Goal: Information Seeking & Learning: Check status

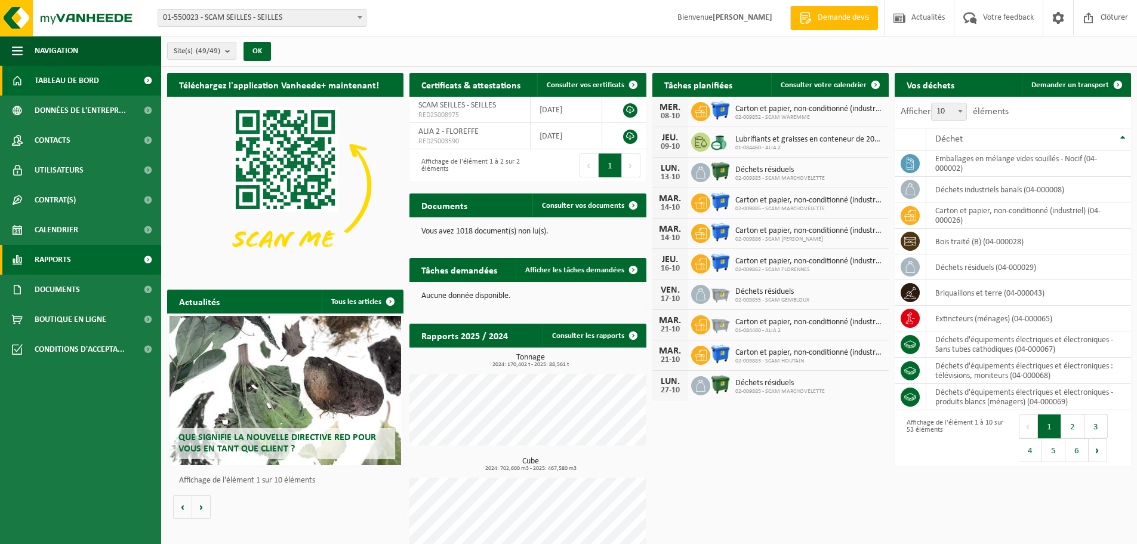
click at [59, 256] on span "Rapports" at bounding box center [53, 260] width 36 height 30
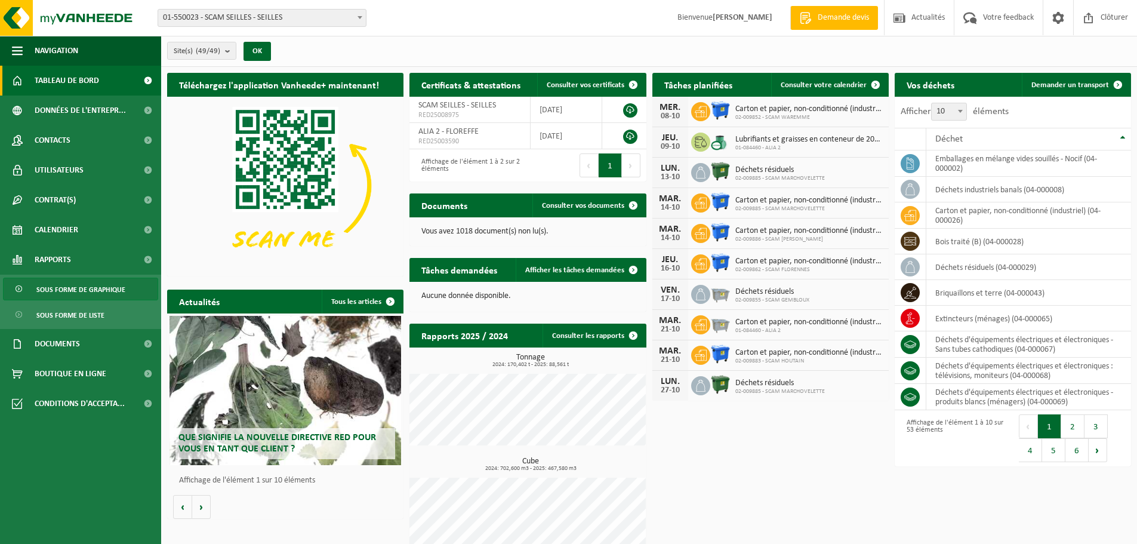
click at [70, 286] on span "Sous forme de graphique" at bounding box center [80, 289] width 89 height 23
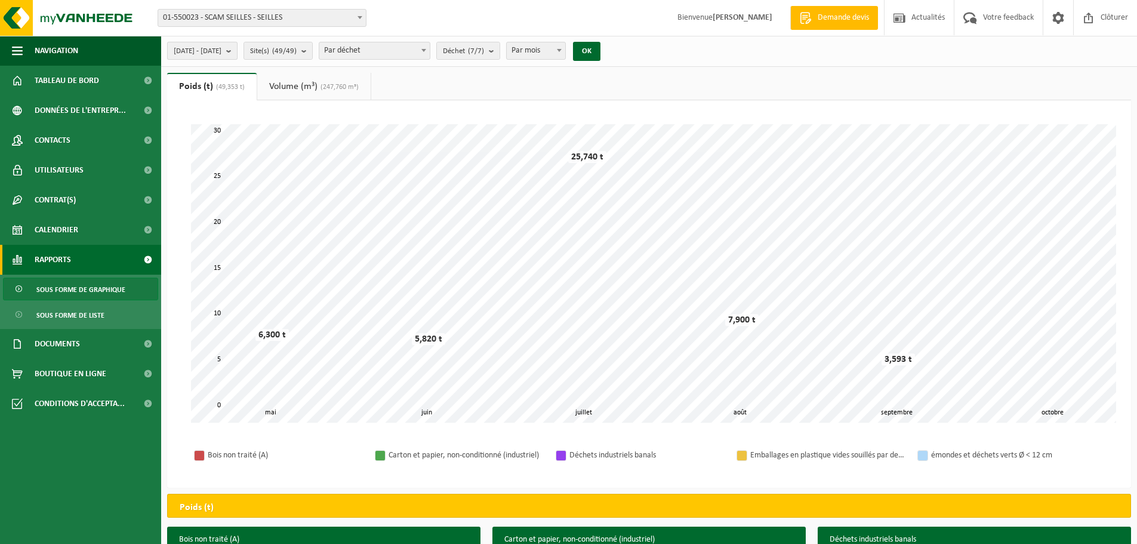
click at [221, 50] on span "[DATE] - [DATE]" at bounding box center [198, 51] width 48 height 18
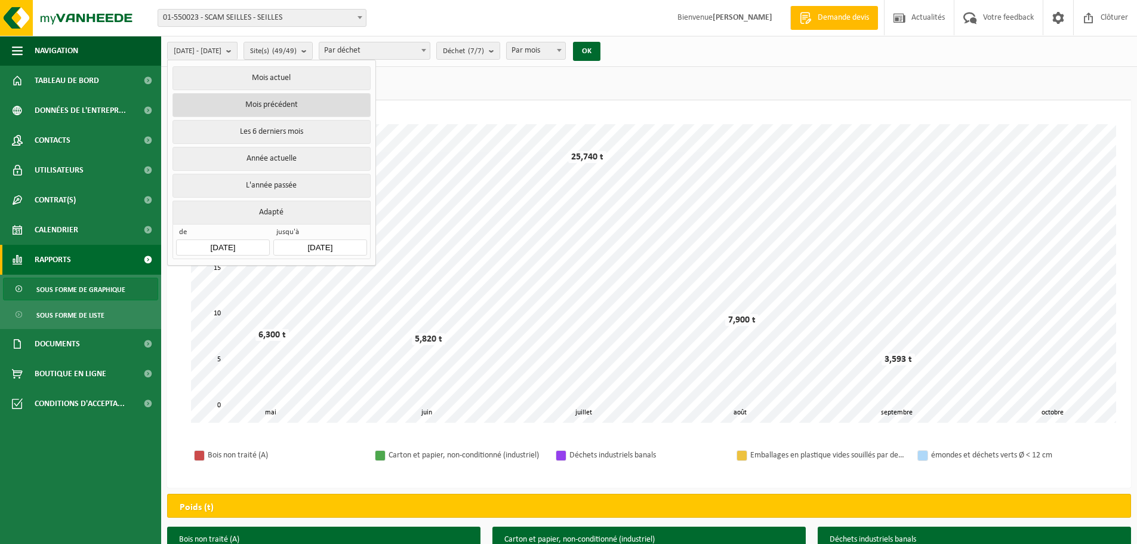
click at [265, 102] on button "Mois précédent" at bounding box center [272, 105] width 198 height 24
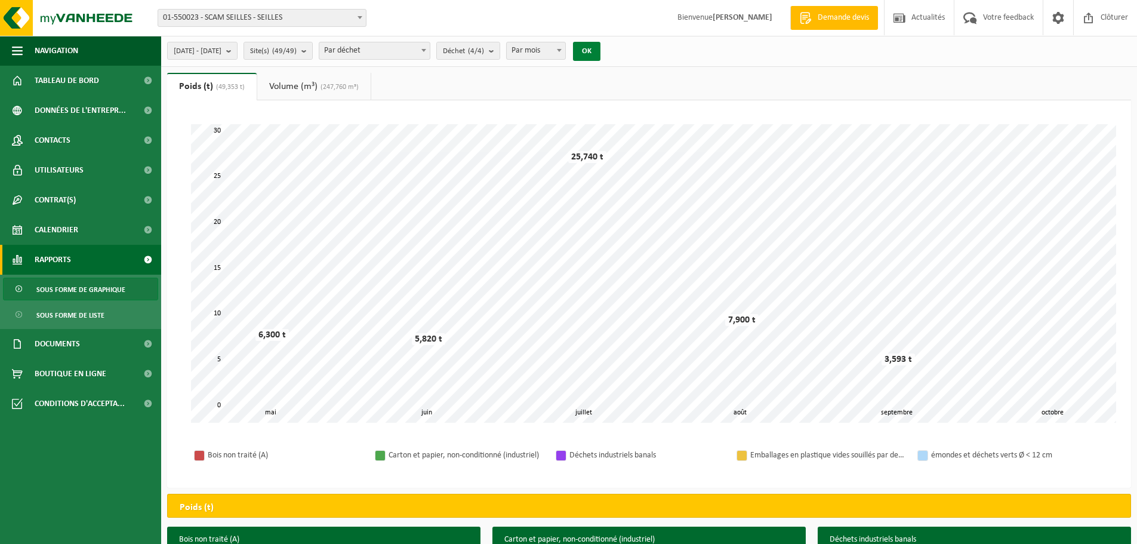
click at [601, 51] on button "OK" at bounding box center [586, 51] width 27 height 19
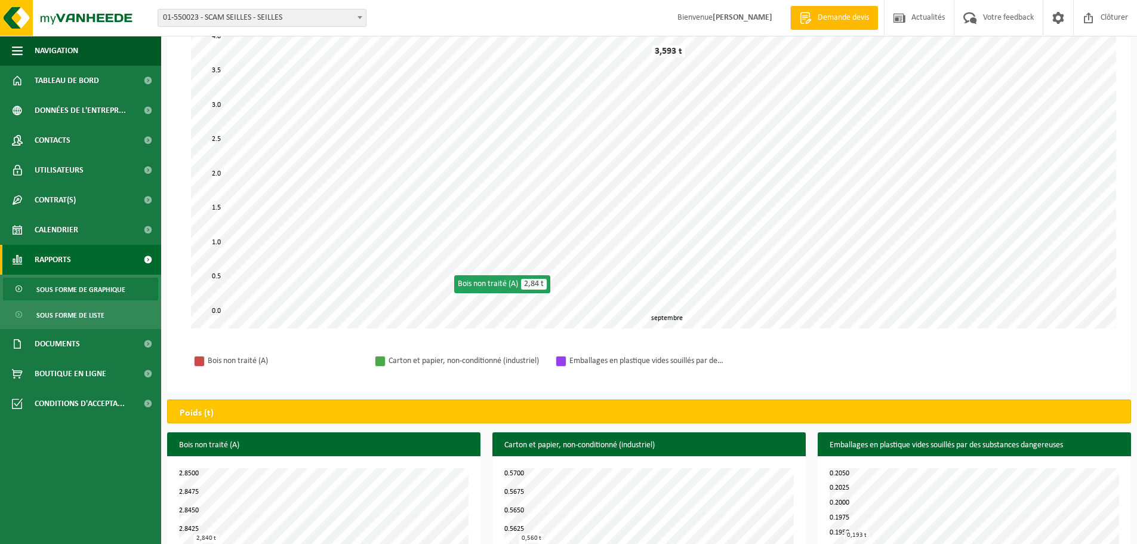
scroll to position [6, 0]
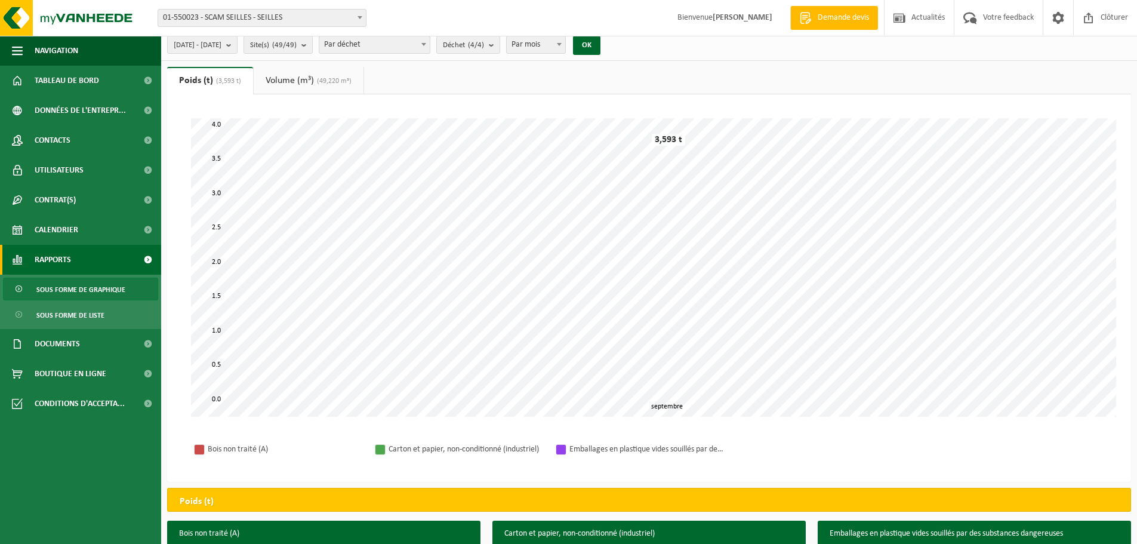
click at [302, 82] on link "Volume (m³) (49,220 m³)" at bounding box center [309, 80] width 110 height 27
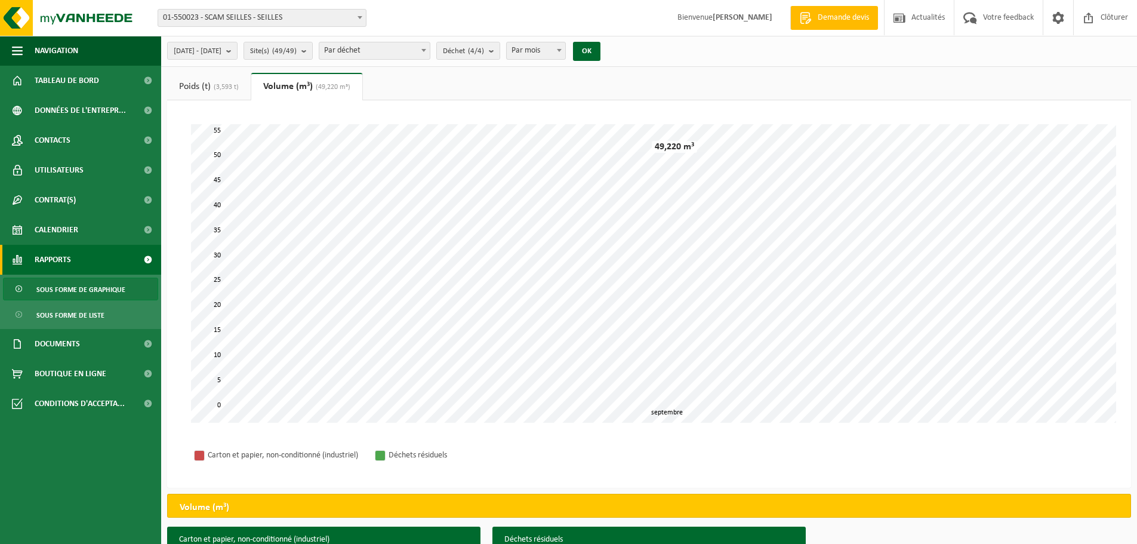
click at [215, 84] on span "(3,593 t)" at bounding box center [225, 87] width 28 height 7
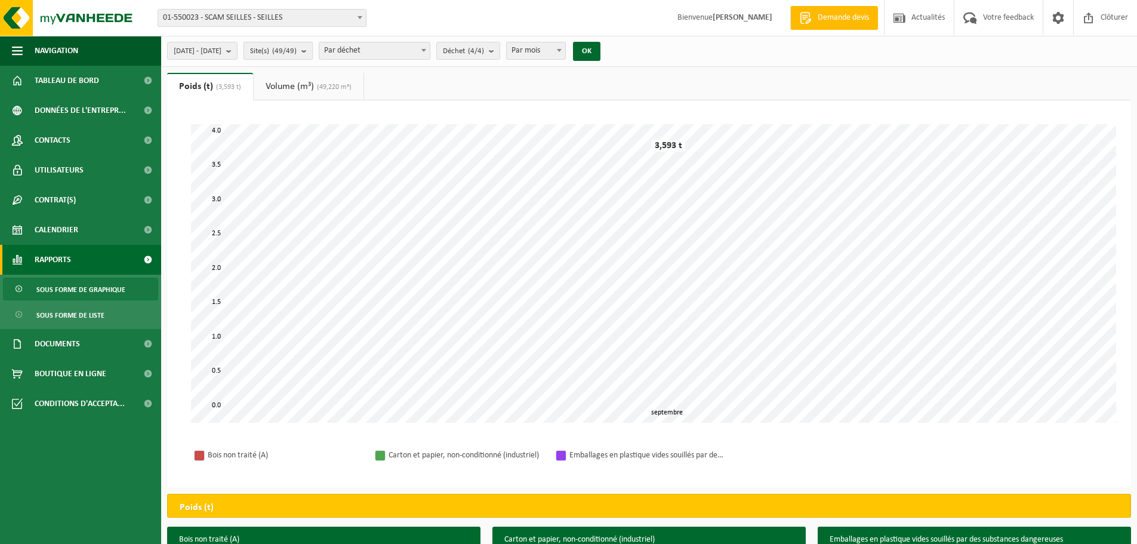
click at [313, 51] on button "Site(s) (49/49)" at bounding box center [278, 51] width 69 height 18
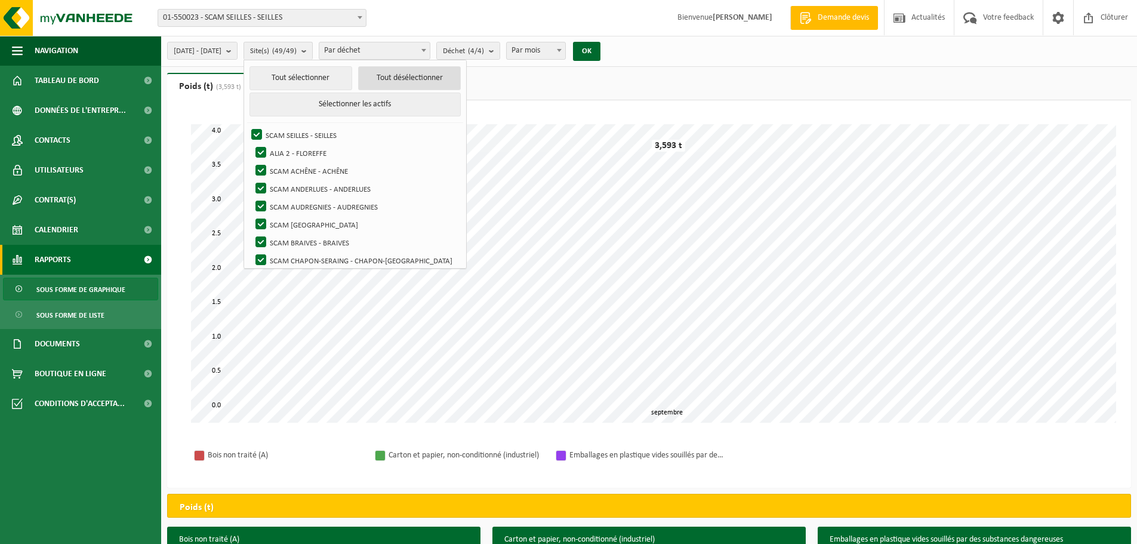
click at [411, 82] on button "Tout désélectionner" at bounding box center [409, 78] width 103 height 24
checkbox input "false"
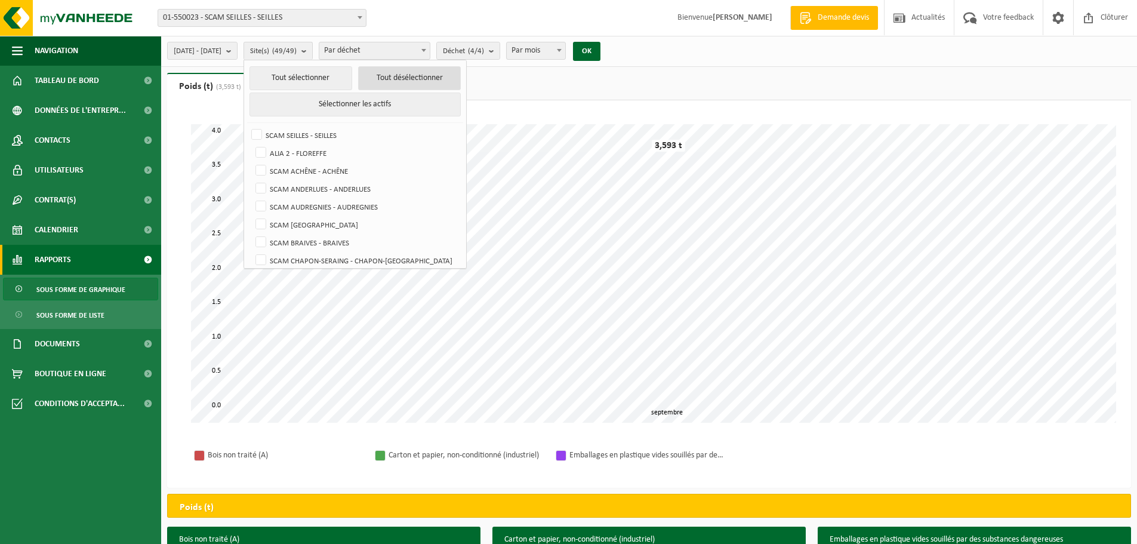
checkbox input "false"
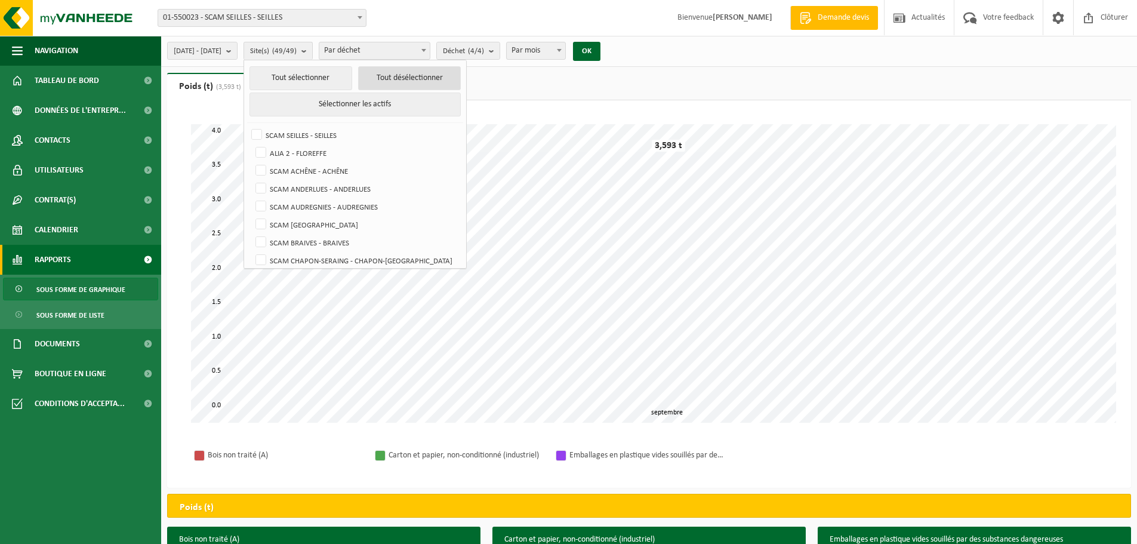
checkbox input "false"
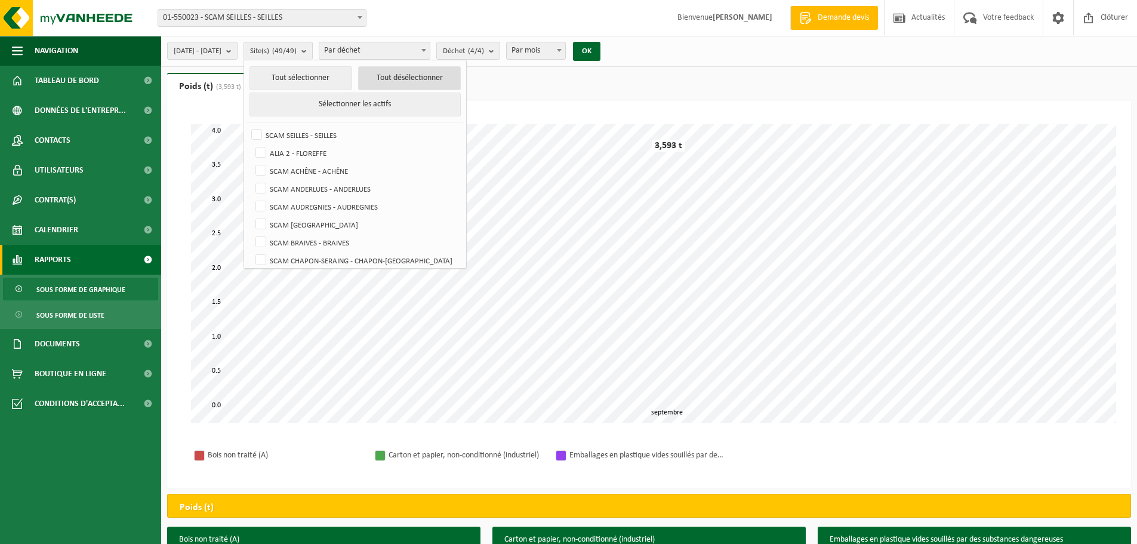
checkbox input "false"
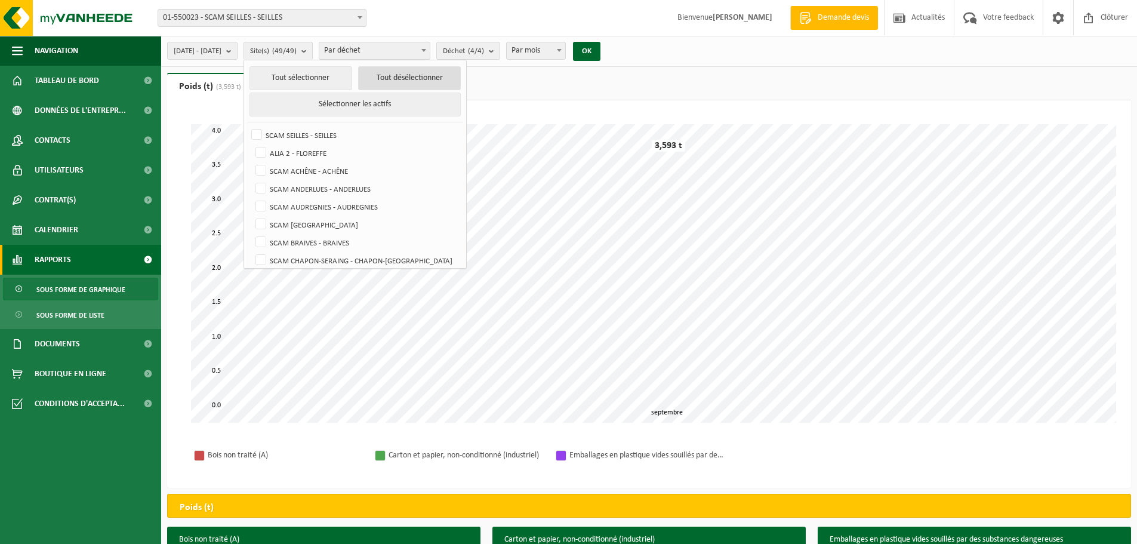
checkbox input "false"
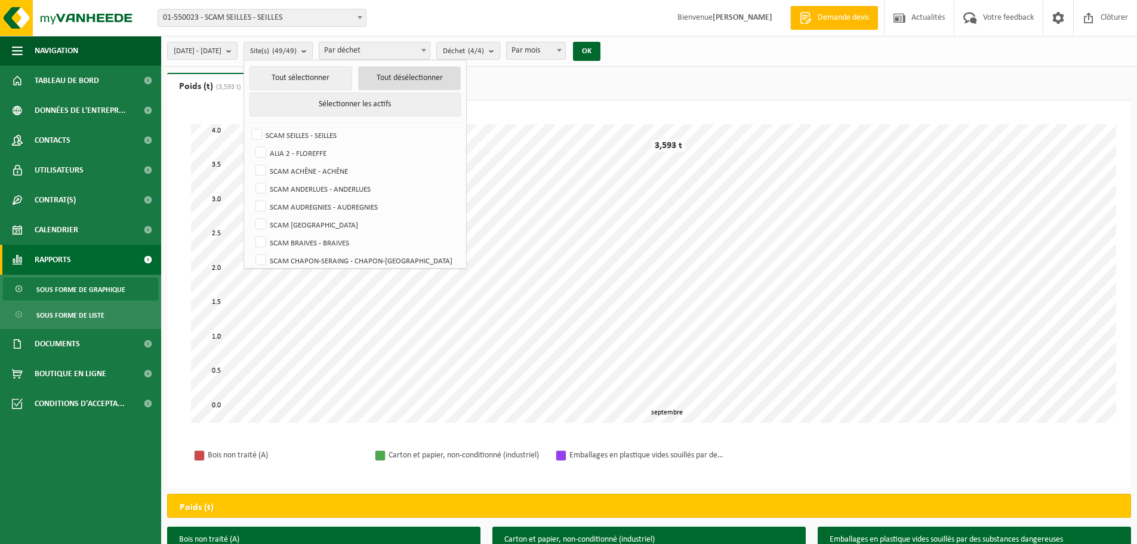
checkbox input "false"
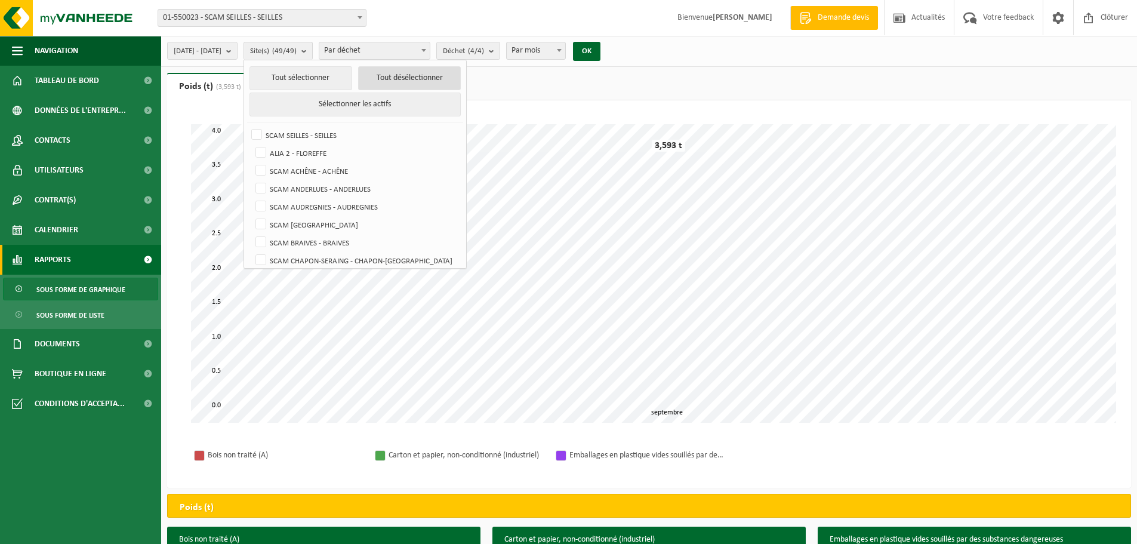
checkbox input "false"
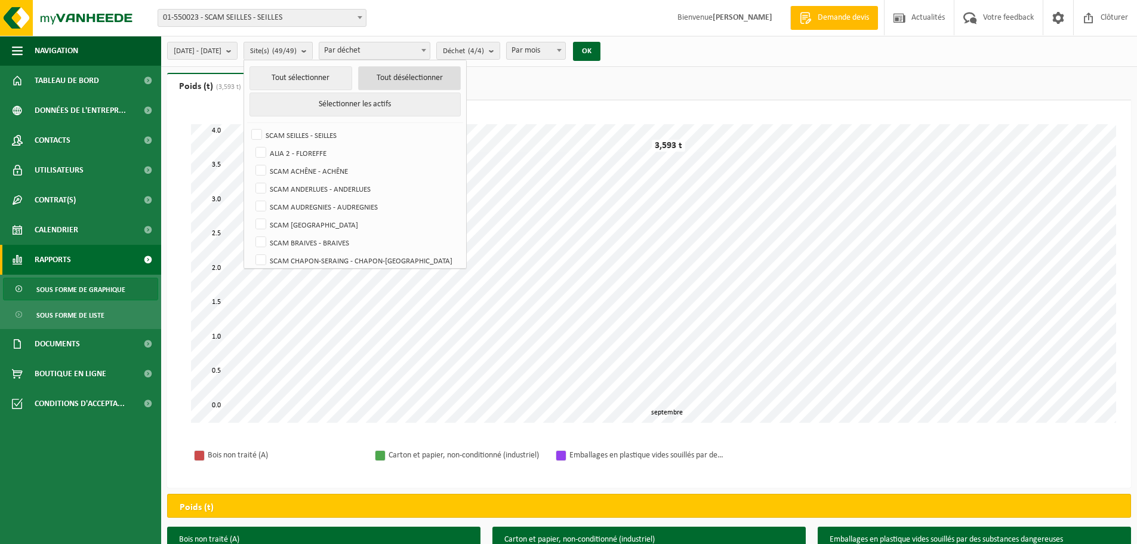
checkbox input "false"
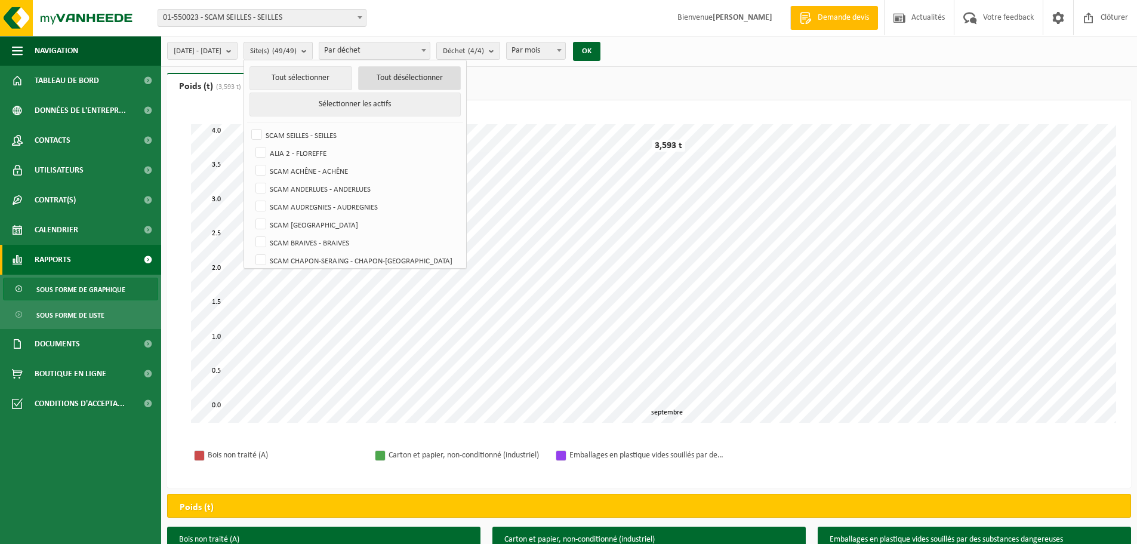
checkbox input "false"
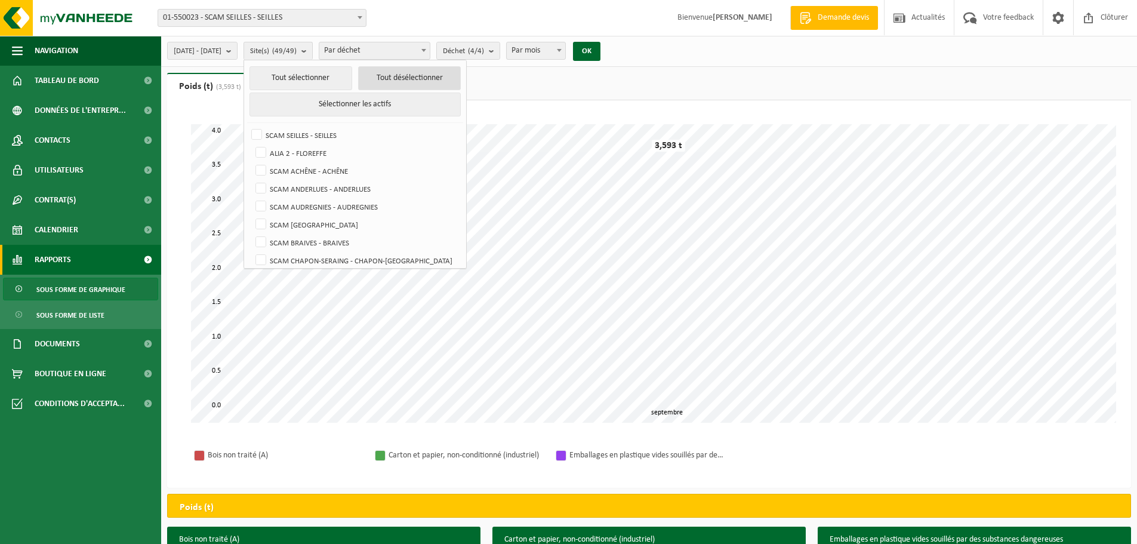
checkbox input "false"
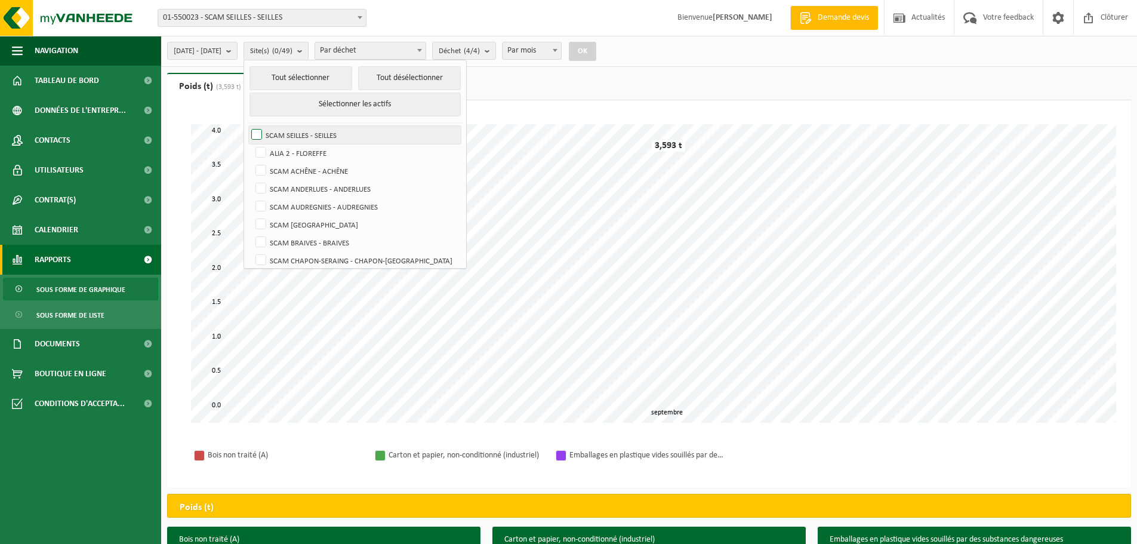
click at [284, 130] on label "SCAM SEILLES - SEILLES" at bounding box center [355, 135] width 212 height 18
click at [247, 126] on input "SCAM SEILLES - SEILLES" at bounding box center [247, 125] width 1 height 1
checkbox input "true"
click at [596, 44] on button "OK" at bounding box center [582, 51] width 27 height 19
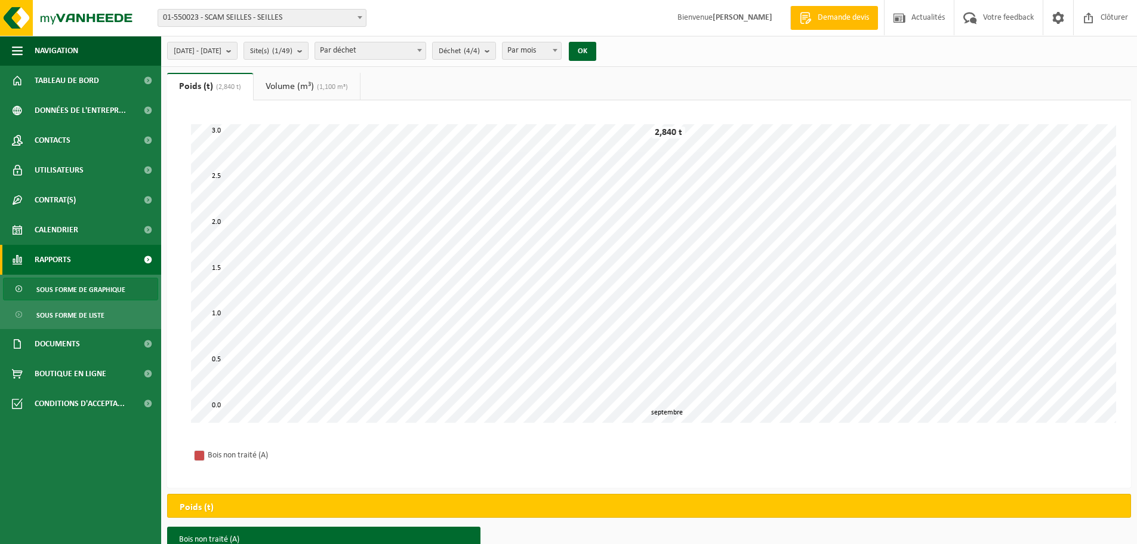
click at [327, 87] on span "(1,100 m³)" at bounding box center [331, 87] width 34 height 7
click at [238, 88] on span "(2,840 t)" at bounding box center [225, 87] width 28 height 7
click at [909, 79] on ul "Poids (t) (2,840 t) Volume (m³) (1,100 m³)" at bounding box center [649, 86] width 964 height 27
